Goal: Find specific fact: Find specific page/section

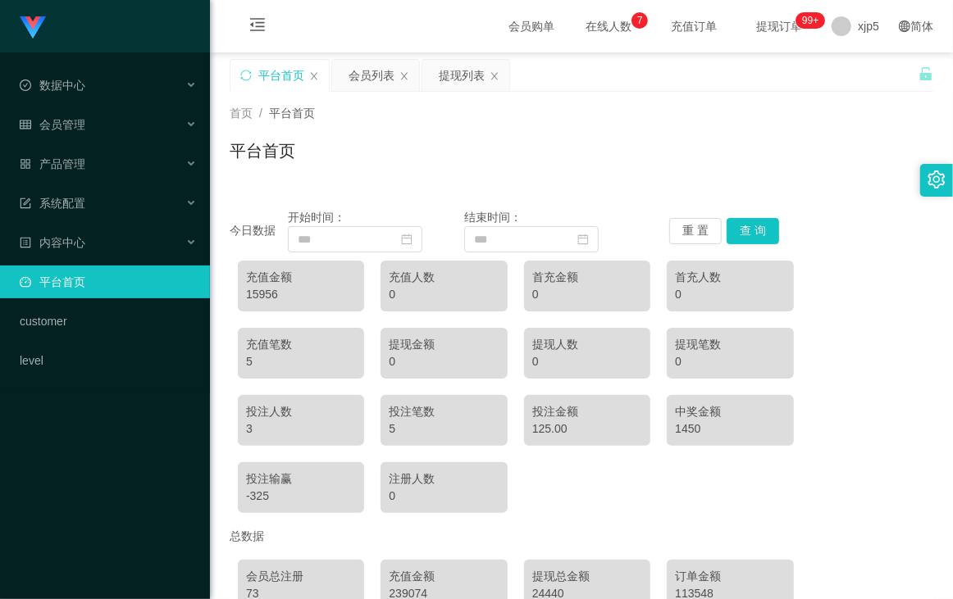
scroll to position [125, 0]
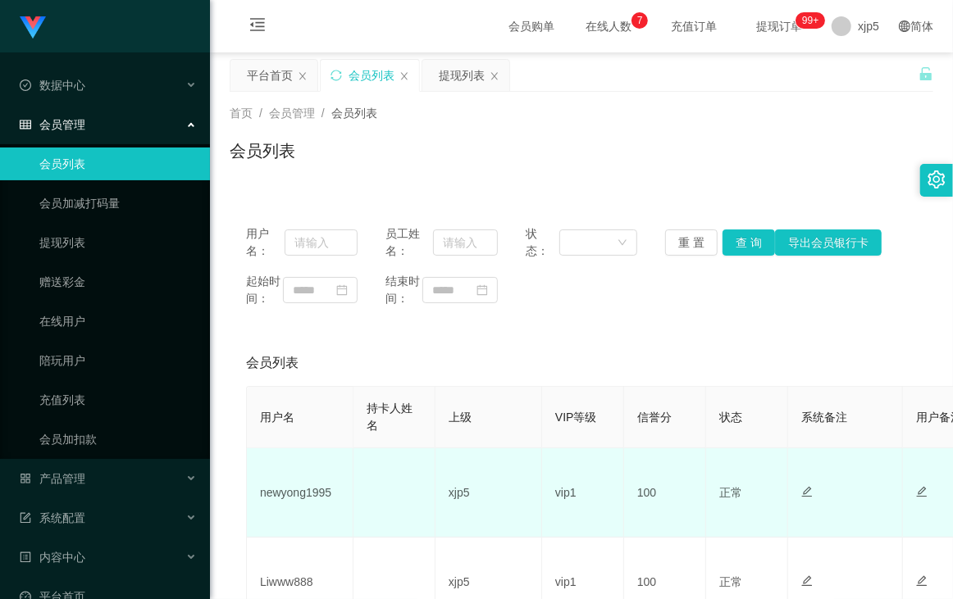
scroll to position [125, 0]
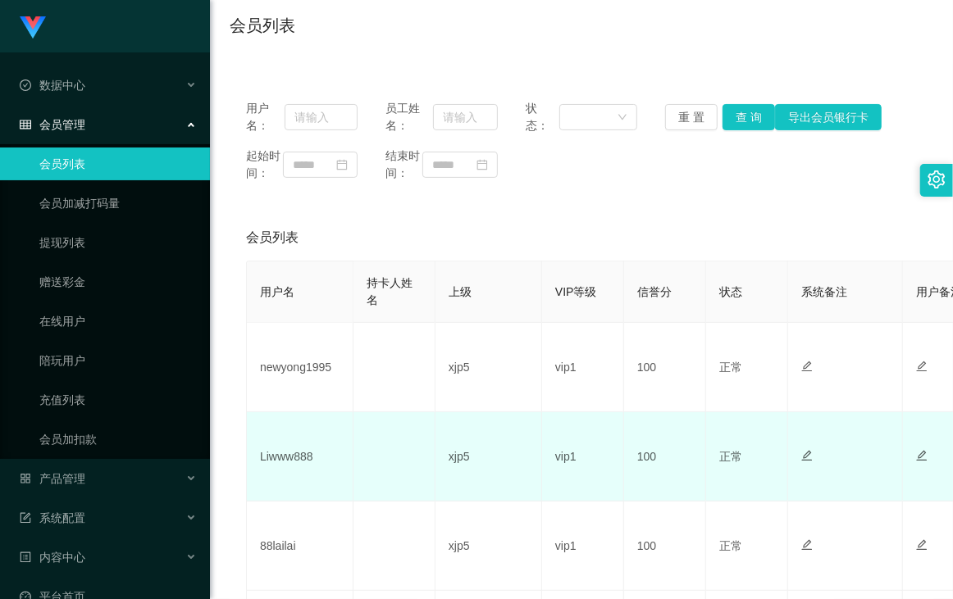
click at [287, 476] on td "Liwww888" at bounding box center [300, 456] width 107 height 89
copy td "Liwww888"
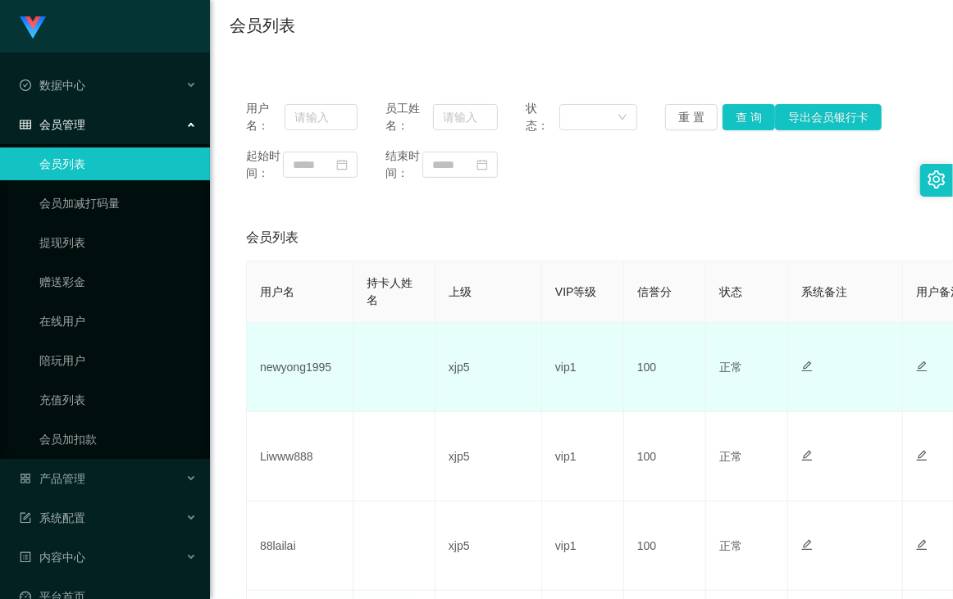
click at [309, 381] on td "newyong1995" at bounding box center [300, 367] width 107 height 89
copy td "newyong1995"
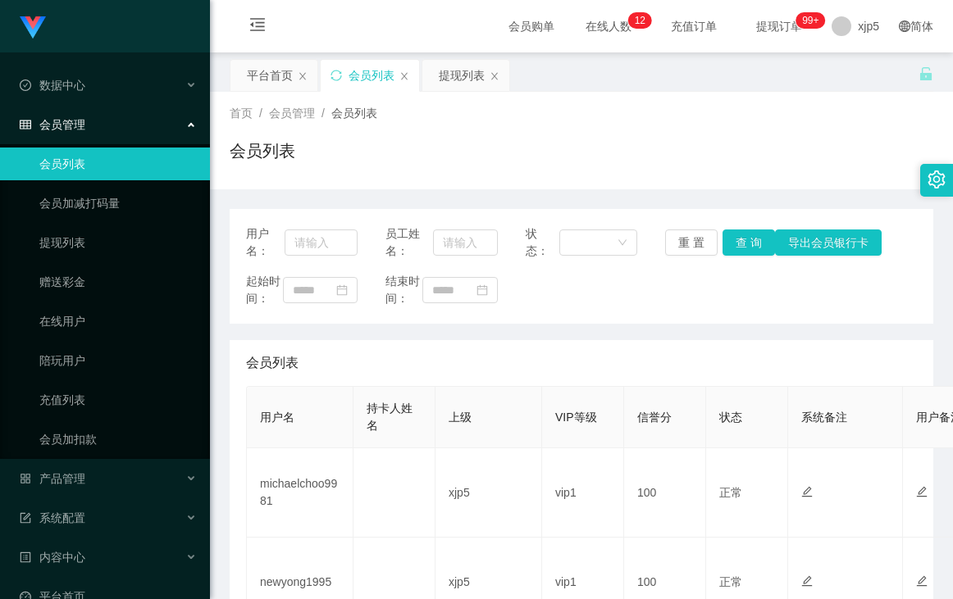
click at [289, 449] on td "michaelchoo9981" at bounding box center [300, 493] width 107 height 89
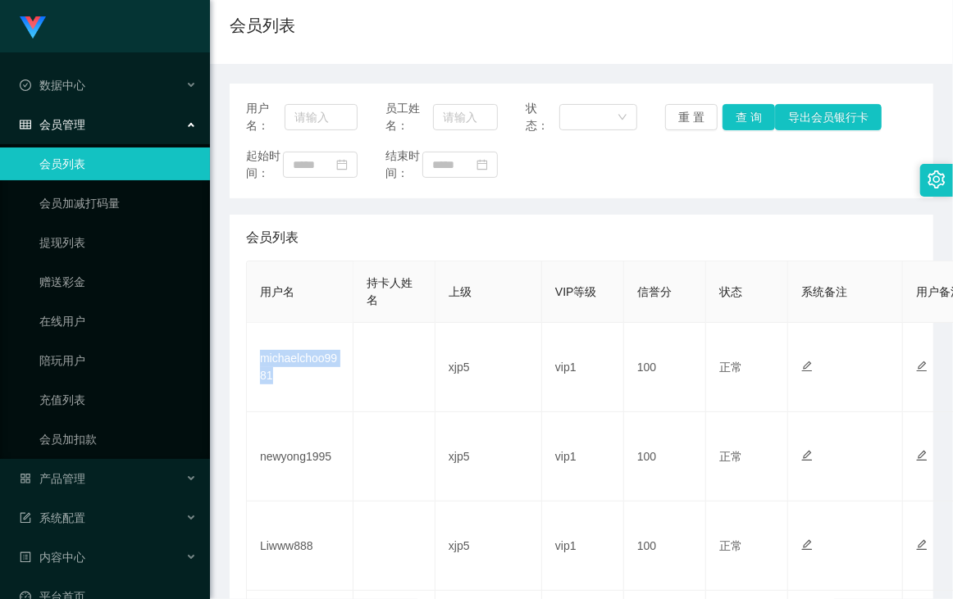
copy td "michaelchoo9981"
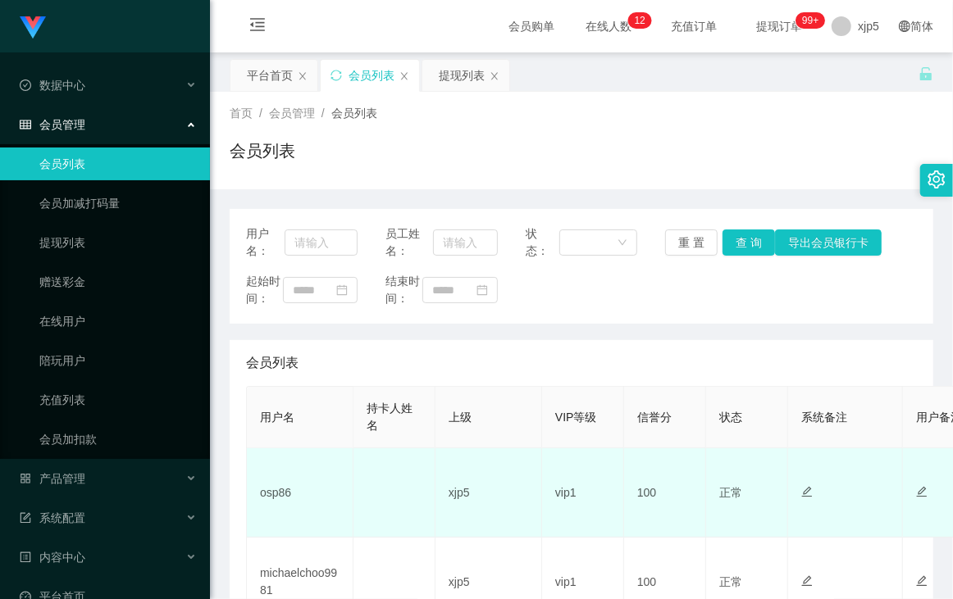
scroll to position [62, 0]
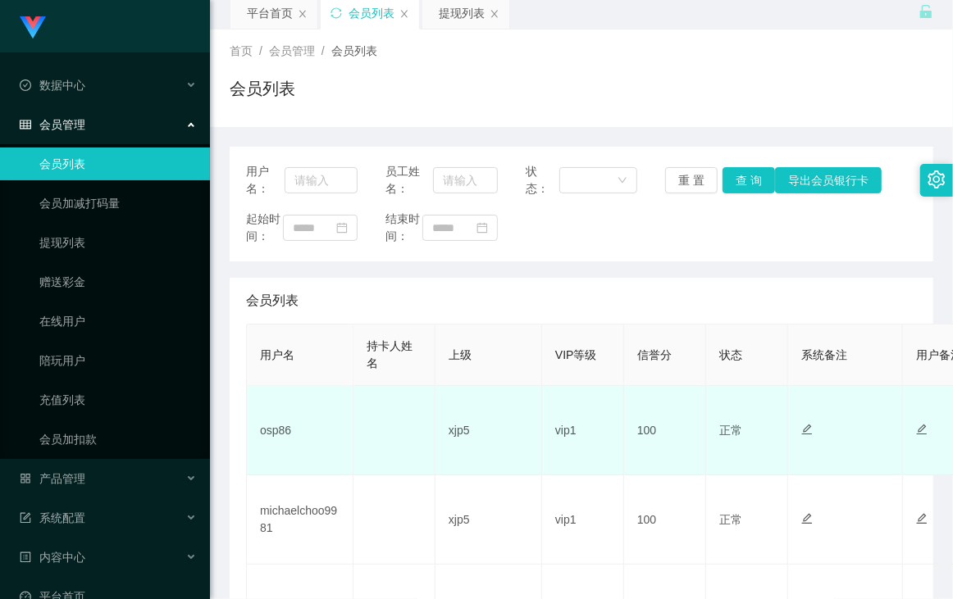
click at [276, 453] on td "osp86" at bounding box center [300, 430] width 107 height 89
copy td "osp86"
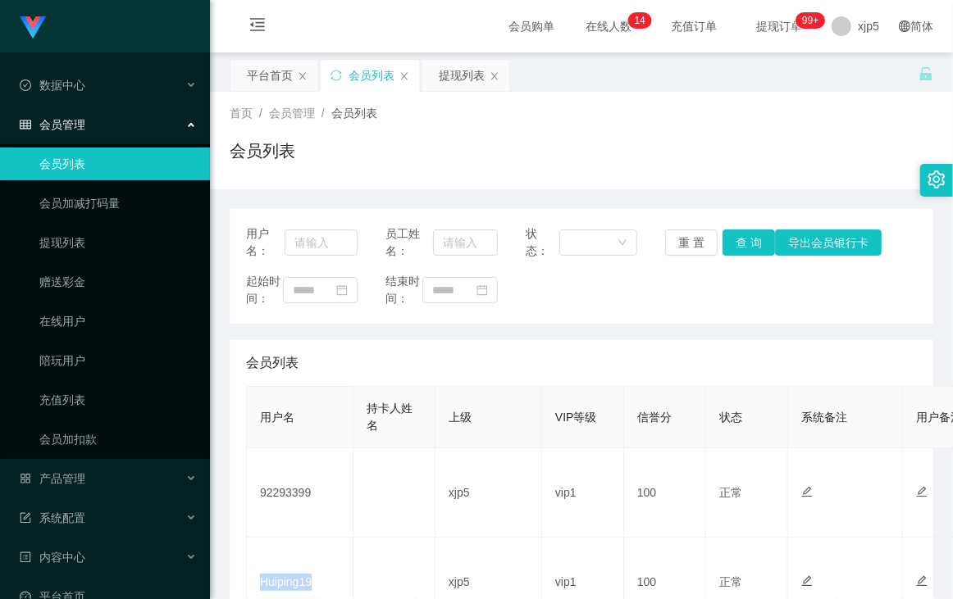
click at [281, 538] on td "Huiping19" at bounding box center [300, 582] width 107 height 89
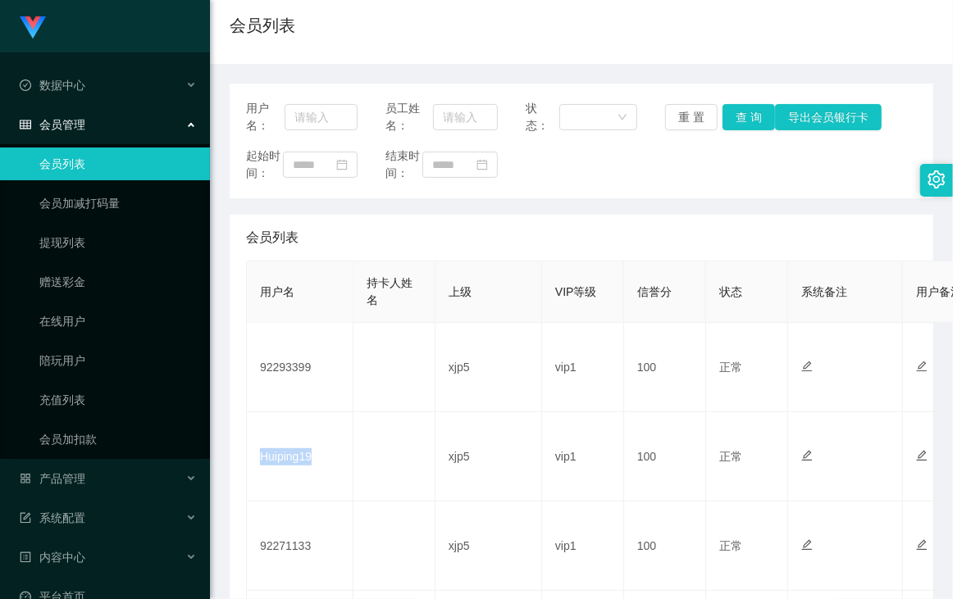
copy td "Huiping19"
drag, startPoint x: 825, startPoint y: 157, endPoint x: 736, endPoint y: 134, distance: 91.3
click at [825, 157] on div "起始时间： 结束时间：" at bounding box center [581, 165] width 671 height 34
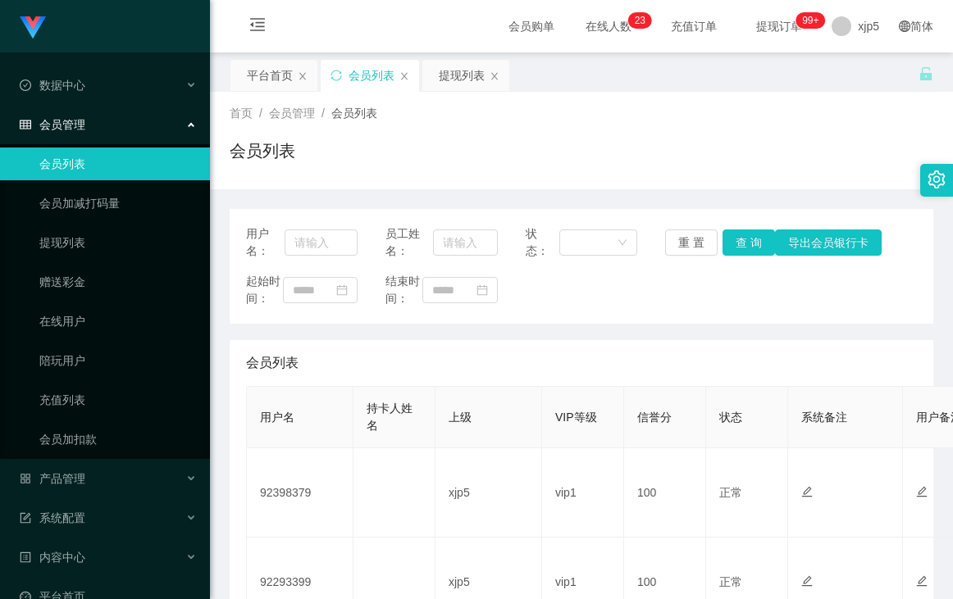
click at [284, 449] on td "92398379" at bounding box center [300, 493] width 107 height 89
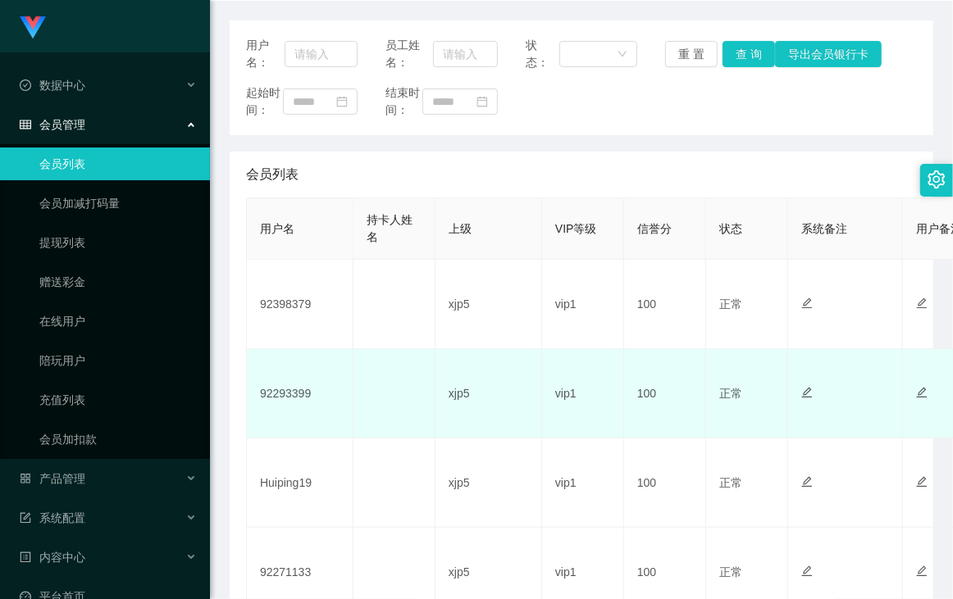
scroll to position [252, 0]
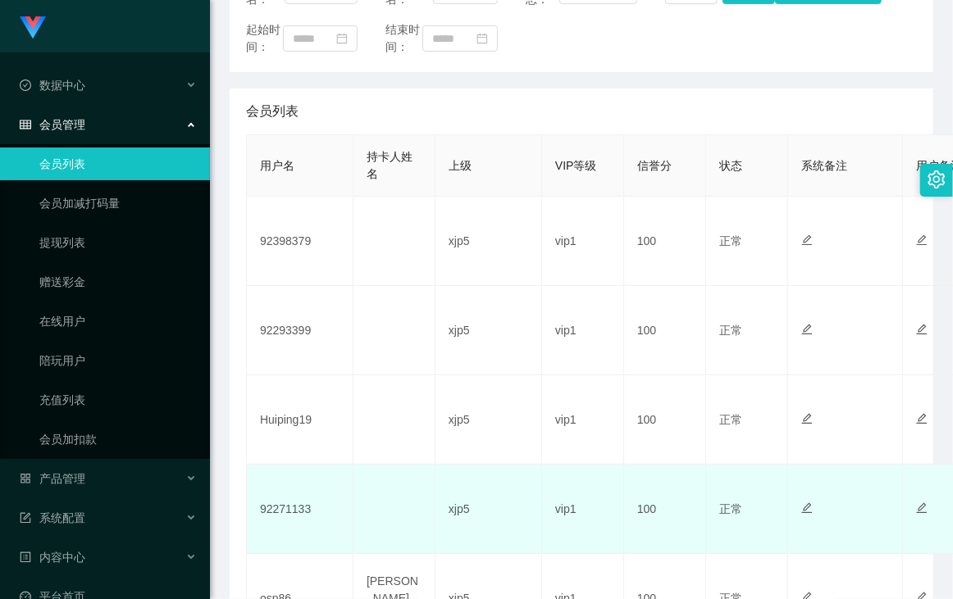
click at [295, 518] on td "92271133" at bounding box center [300, 509] width 107 height 89
copy td "92271133"
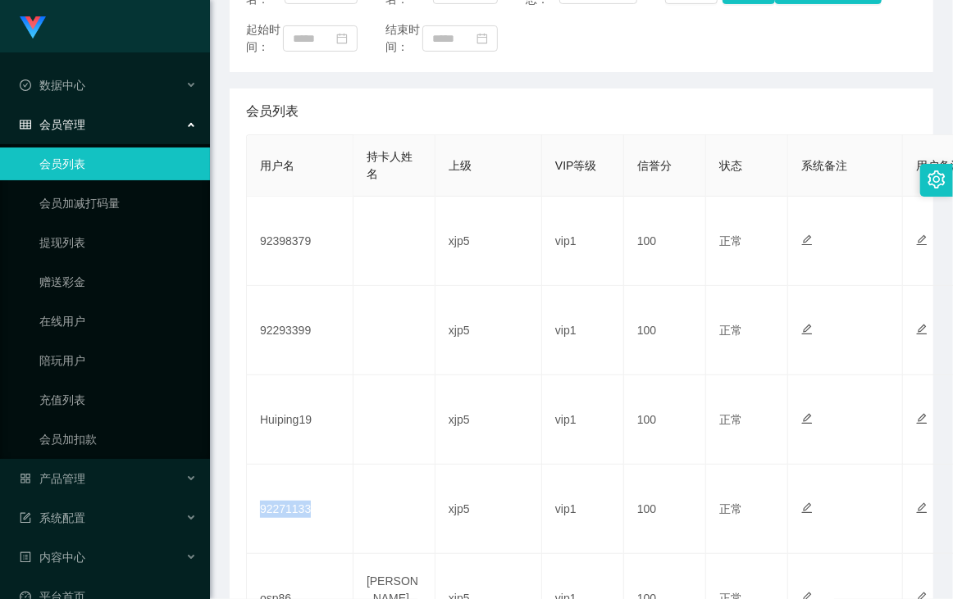
drag, startPoint x: 743, startPoint y: 68, endPoint x: 619, endPoint y: 21, distance: 132.3
click at [743, 56] on div "起始时间： 结束时间：" at bounding box center [581, 38] width 671 height 34
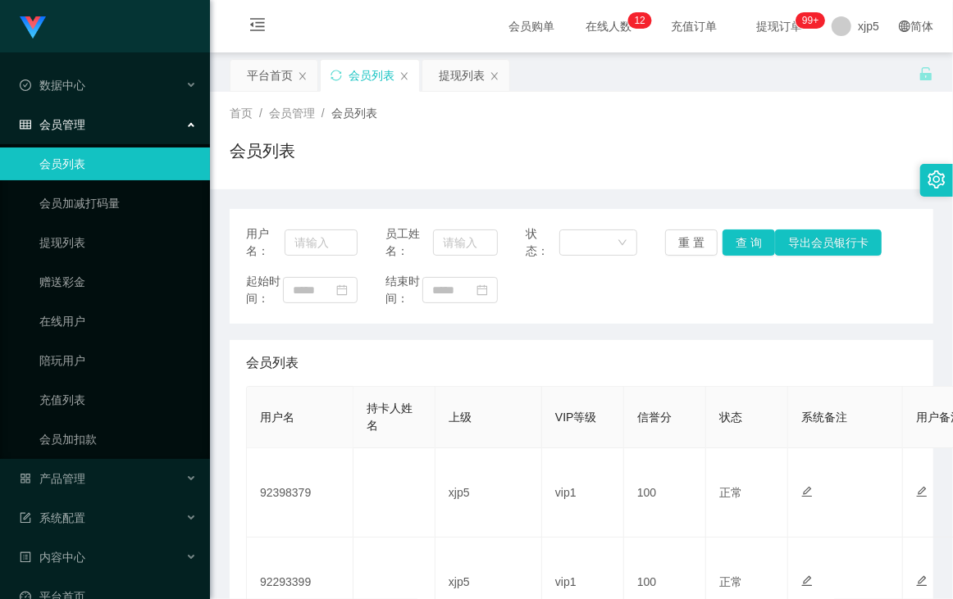
click at [292, 449] on td "92398379" at bounding box center [300, 493] width 107 height 89
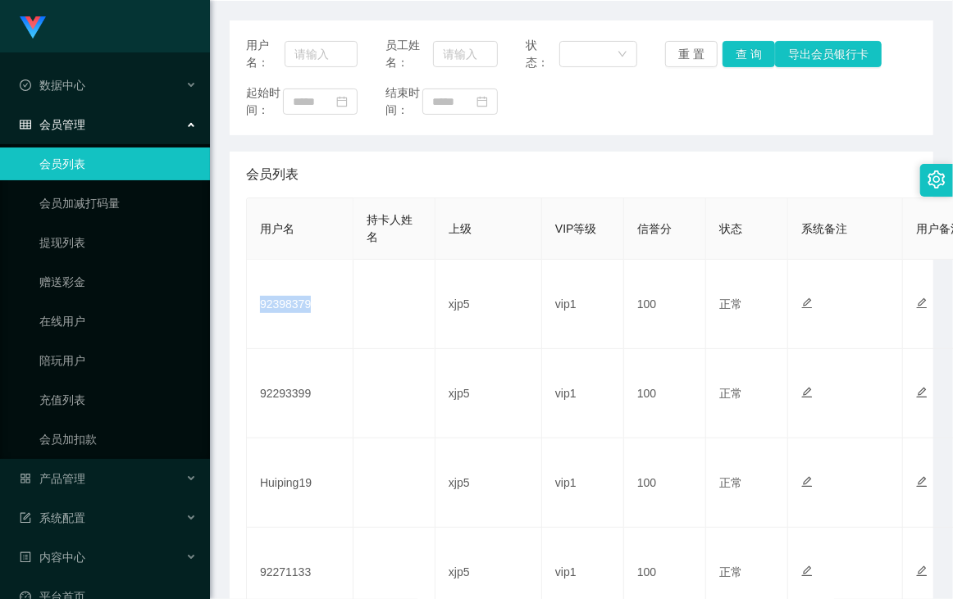
click at [292, 317] on td "92398379" at bounding box center [300, 304] width 107 height 89
copy td "92398379"
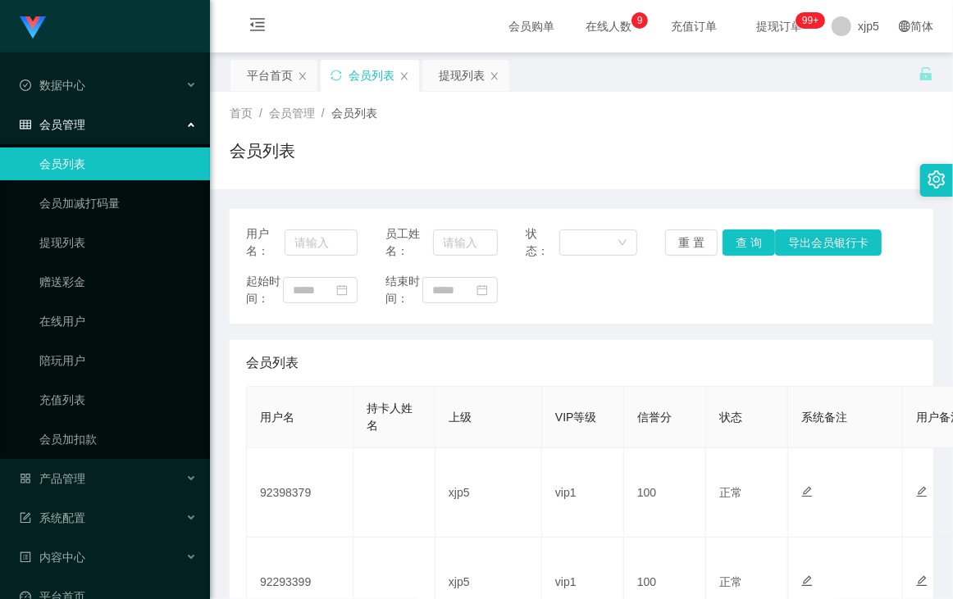
scroll to position [109, 0]
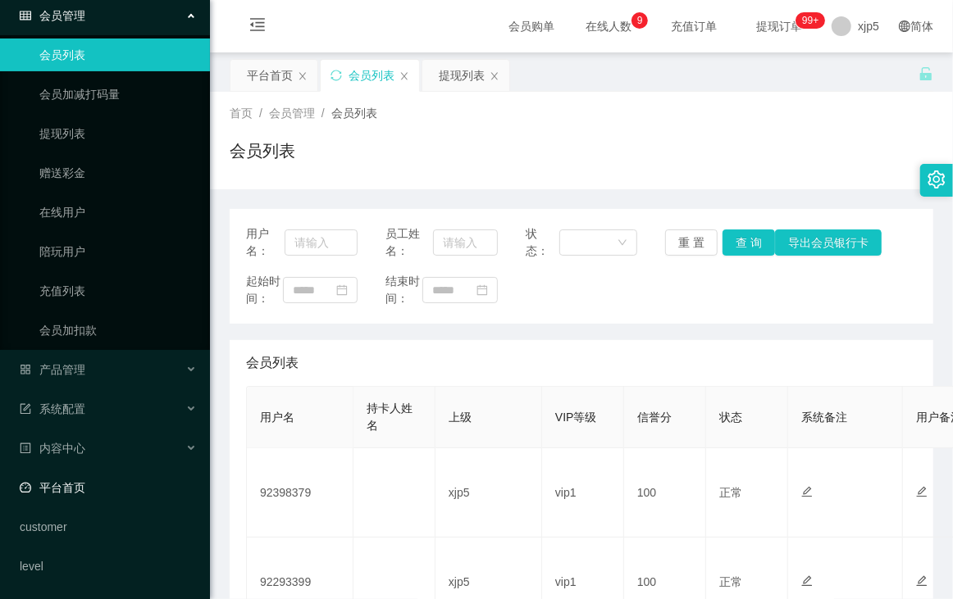
click at [102, 476] on link "平台首页" at bounding box center [108, 487] width 177 height 33
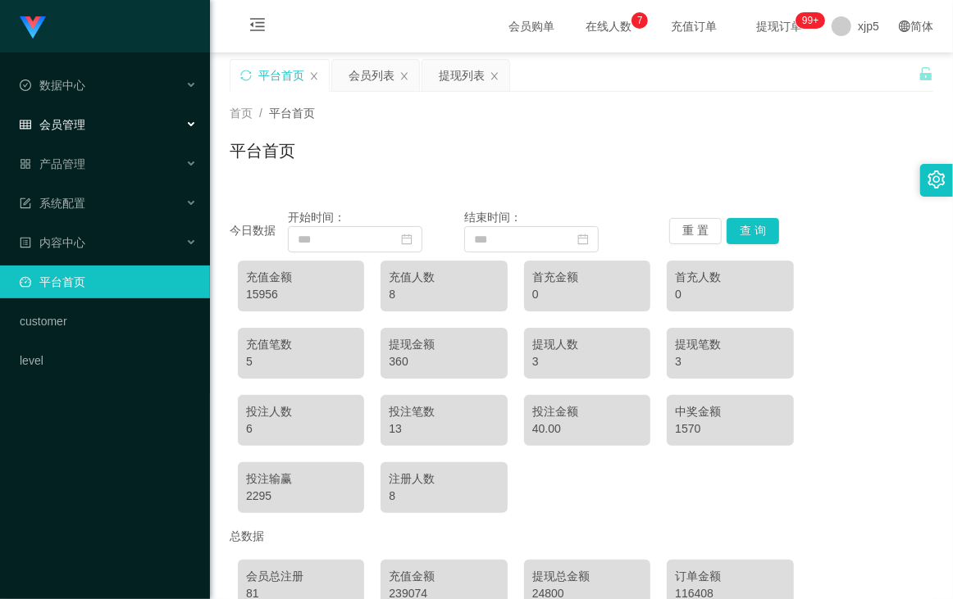
click at [106, 121] on div "会员管理" at bounding box center [105, 124] width 210 height 33
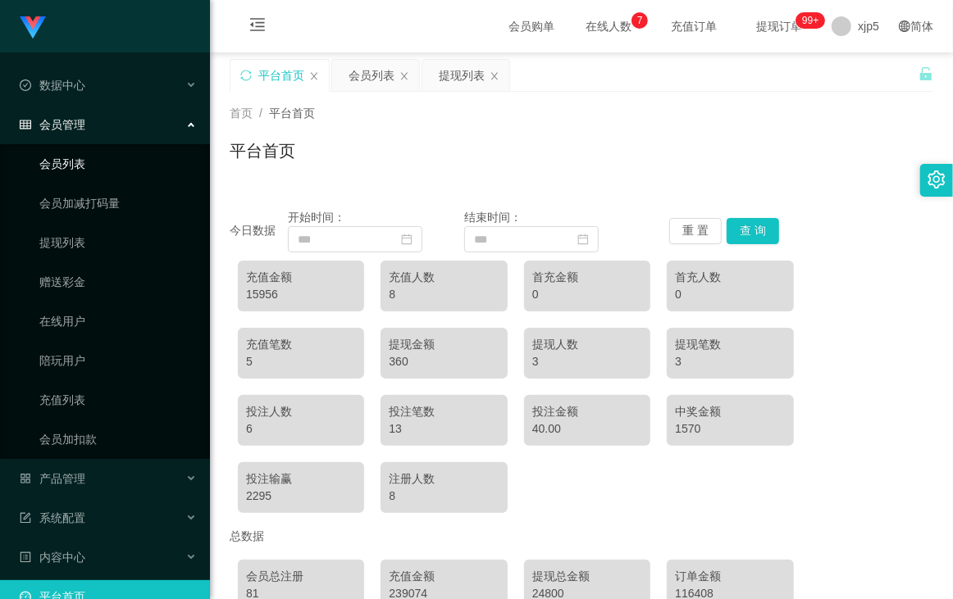
click at [134, 169] on link "会员列表" at bounding box center [117, 164] width 157 height 33
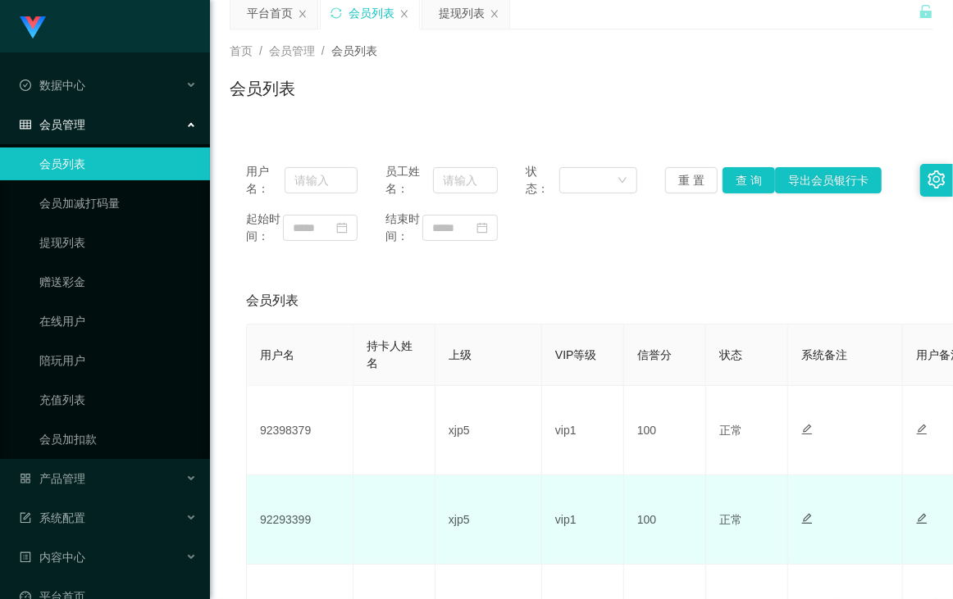
scroll to position [189, 0]
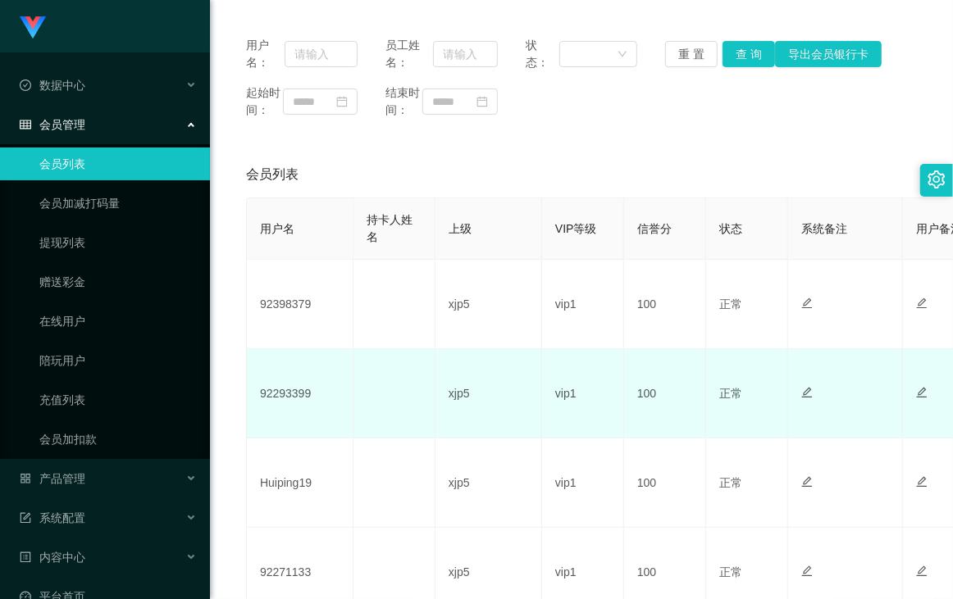
click at [289, 402] on td "92293399" at bounding box center [300, 393] width 107 height 89
copy td "92293399"
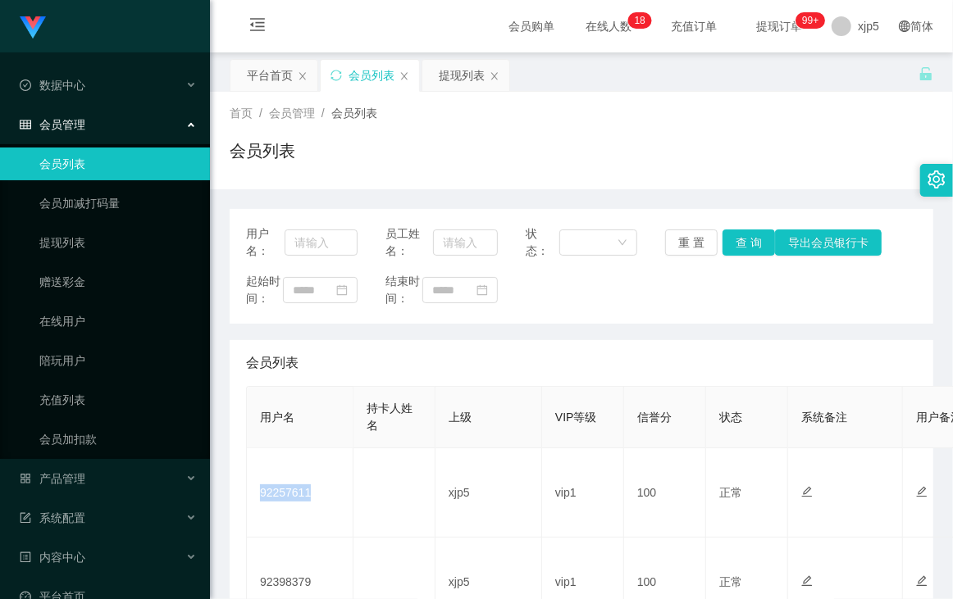
scroll to position [62, 0]
